Goal: Information Seeking & Learning: Learn about a topic

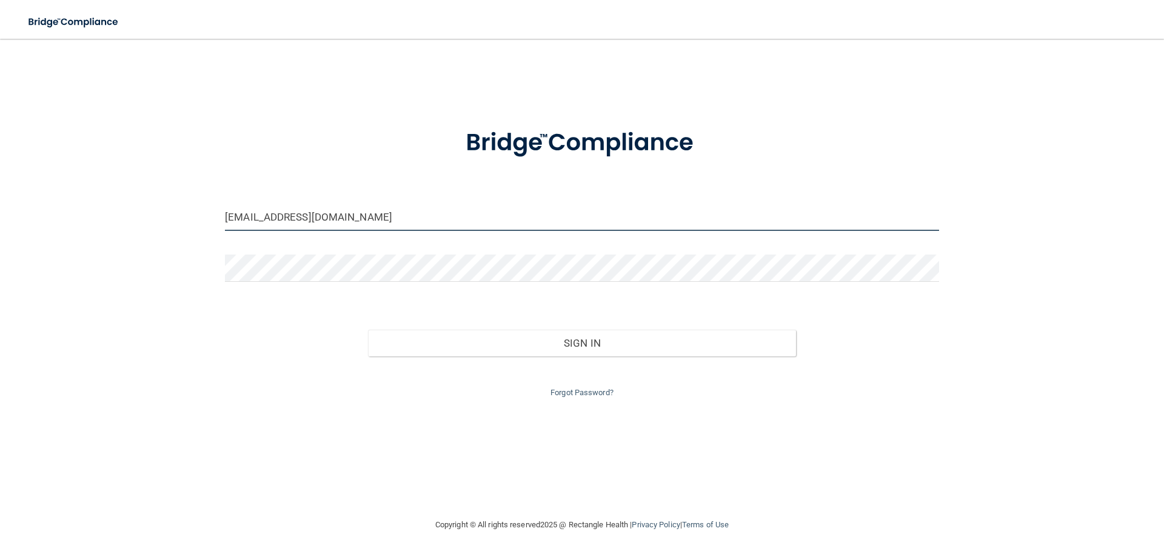
drag, startPoint x: 344, startPoint y: 213, endPoint x: 169, endPoint y: 221, distance: 175.3
click at [165, 225] on div "[EMAIL_ADDRESS][DOMAIN_NAME] Invalid email/password. You don't have permission …" at bounding box center [581, 278] width 1115 height 455
drag, startPoint x: 378, startPoint y: 225, endPoint x: 172, endPoint y: 181, distance: 210.1
click at [170, 184] on div "[EMAIL_ADDRESS][DOMAIN_NAME] Invalid email/password. You don't have permission …" at bounding box center [581, 278] width 1115 height 455
type input "[EMAIL_ADDRESS][DOMAIN_NAME]"
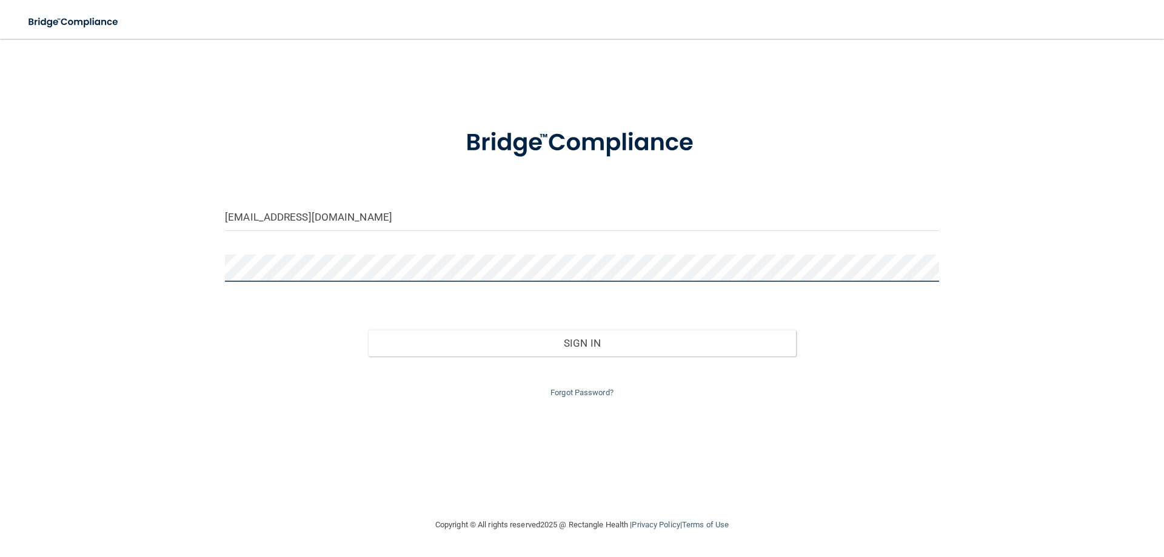
click at [170, 284] on div "[EMAIL_ADDRESS][DOMAIN_NAME] Invalid email/password. You don't have permission …" at bounding box center [581, 278] width 1115 height 455
click at [368, 330] on button "Sign In" at bounding box center [582, 343] width 429 height 27
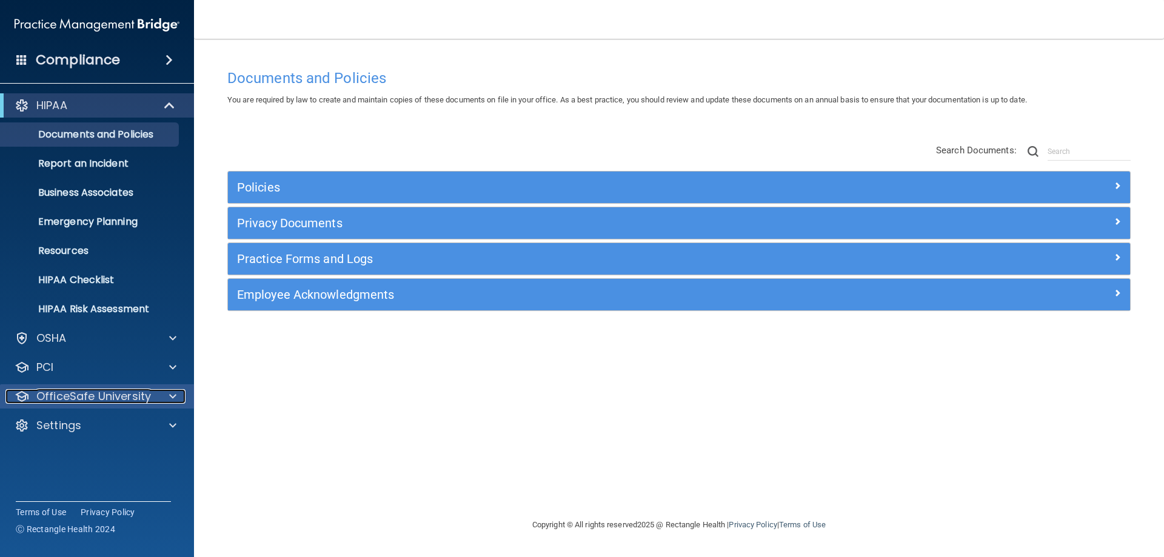
click at [69, 398] on p "OfficeSafe University" at bounding box center [93, 396] width 115 height 15
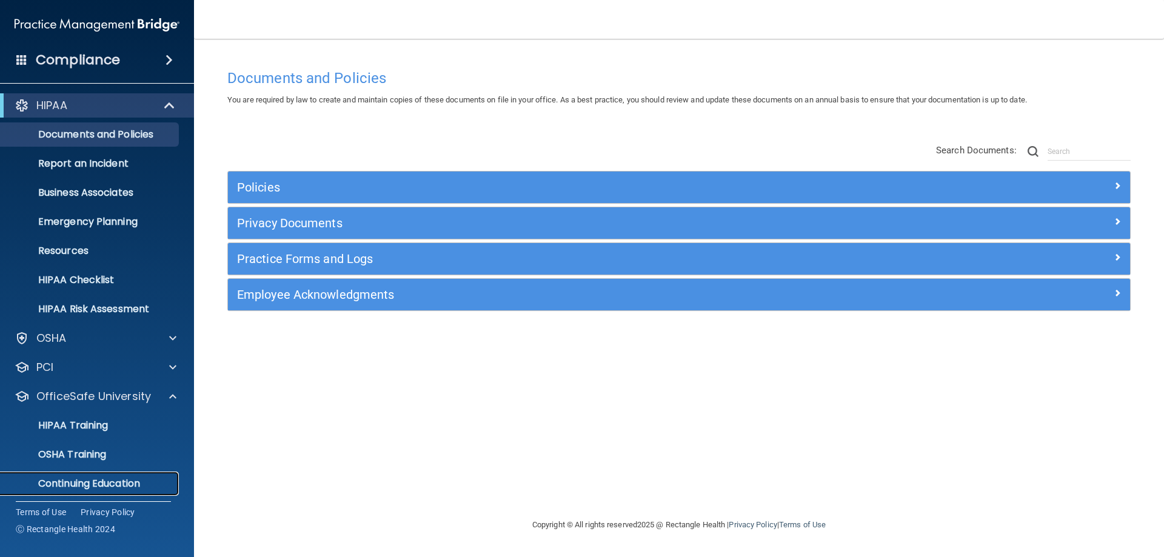
click at [53, 486] on p "Continuing Education" at bounding box center [90, 484] width 165 height 12
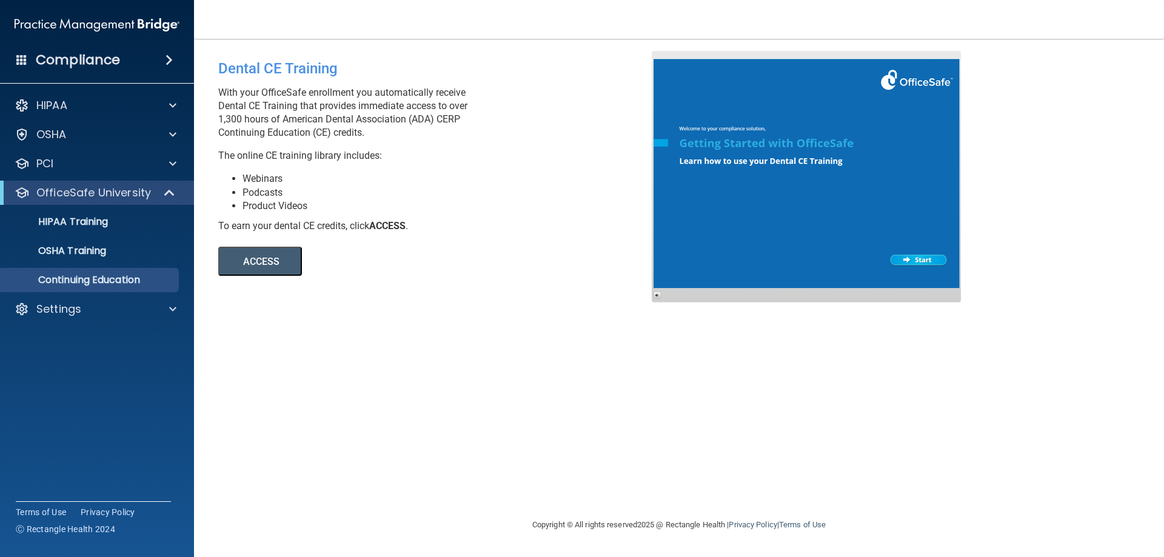
click at [913, 262] on div at bounding box center [806, 177] width 309 height 252
click at [238, 248] on button "ACCESS" at bounding box center [260, 261] width 84 height 29
